Goal: Communication & Community: Connect with others

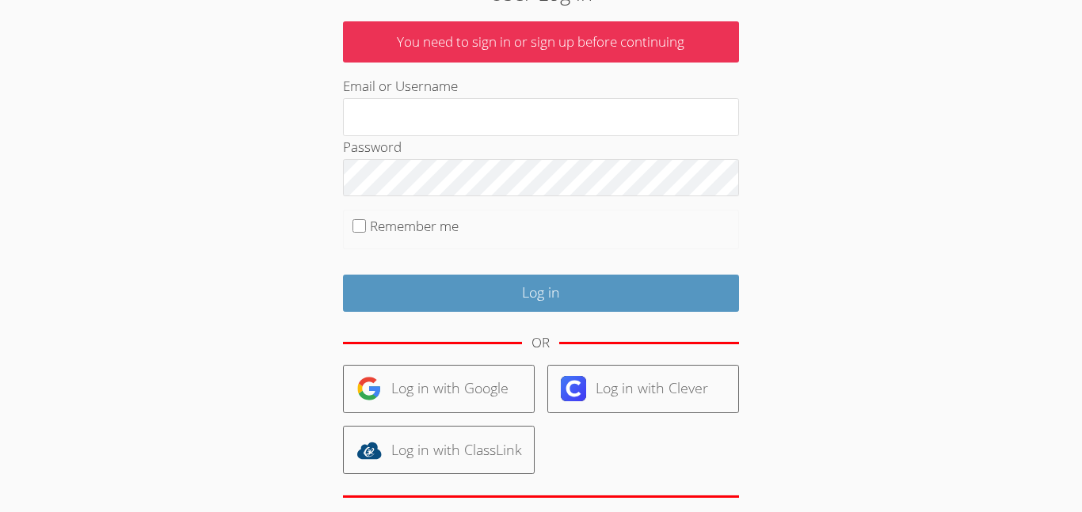
scroll to position [93, 0]
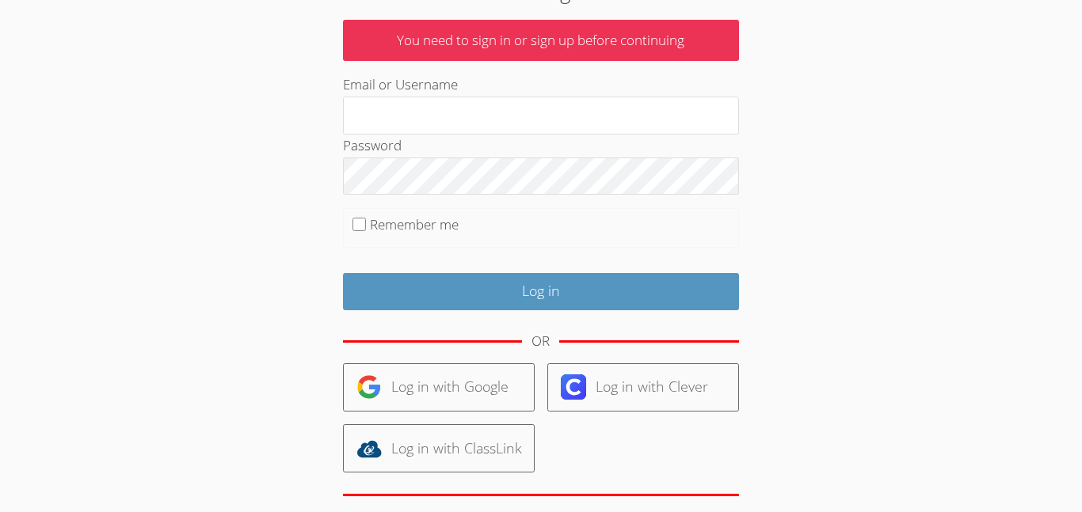
type input "tehilac"
click at [343, 273] on input "Log in" at bounding box center [541, 291] width 396 height 37
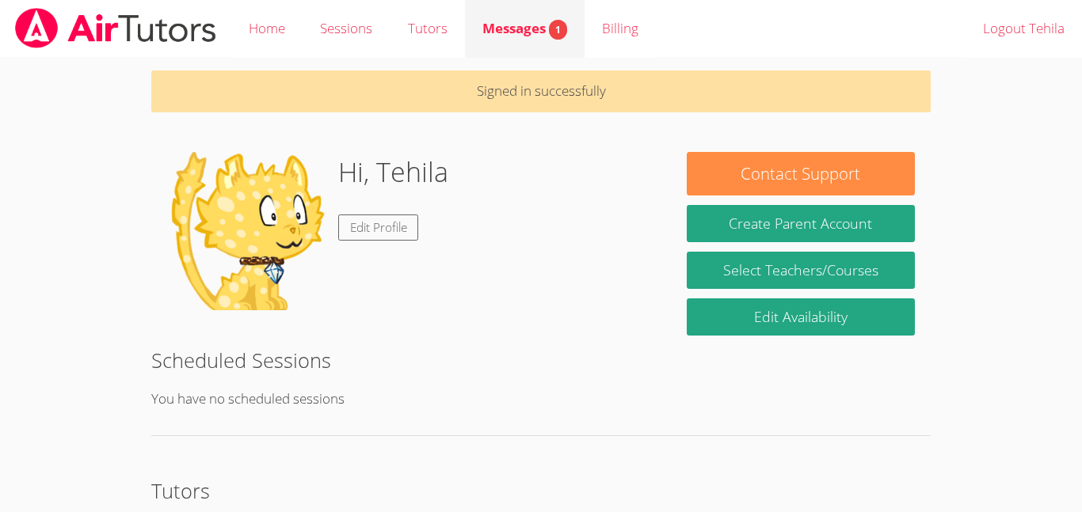
click at [512, 29] on span "Messages 1" at bounding box center [524, 28] width 85 height 18
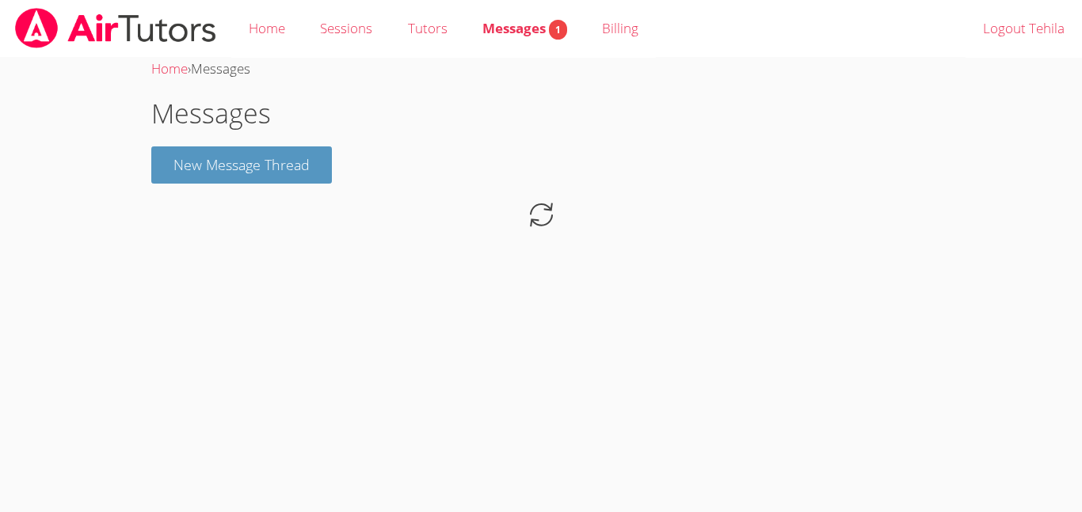
click at [483, 147] on div "Messages New Message Thread" at bounding box center [540, 166] width 779 height 146
